Goal: Task Accomplishment & Management: Manage account settings

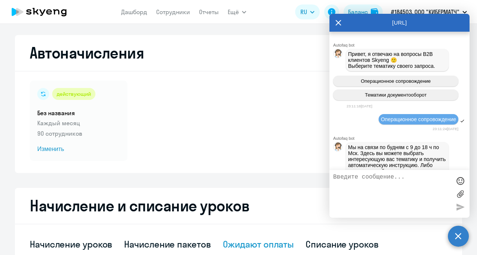
scroll to position [1499, 0]
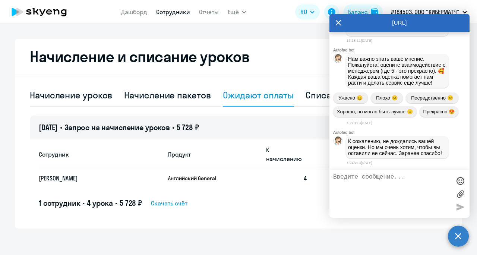
click at [169, 14] on link "Сотрудники" at bounding box center [173, 11] width 34 height 7
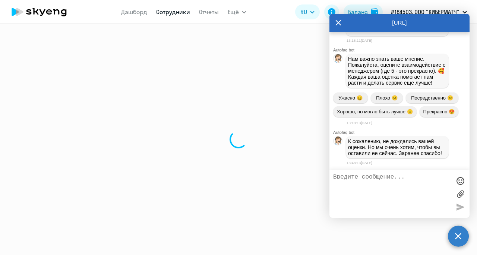
select select "30"
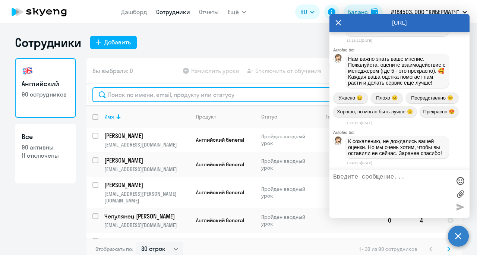
click at [178, 95] on input "text" at bounding box center [274, 94] width 364 height 15
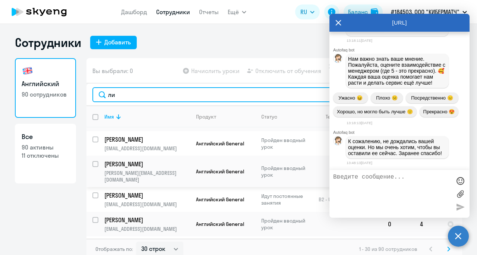
scroll to position [559, 0]
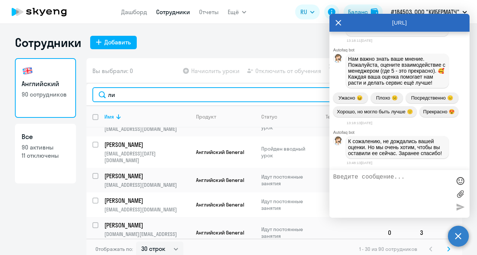
drag, startPoint x: 114, startPoint y: 98, endPoint x: 97, endPoint y: 92, distance: 17.6
click at [97, 92] on input "ли" at bounding box center [274, 94] width 364 height 15
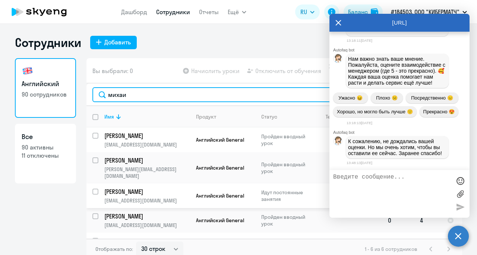
scroll to position [35, 0]
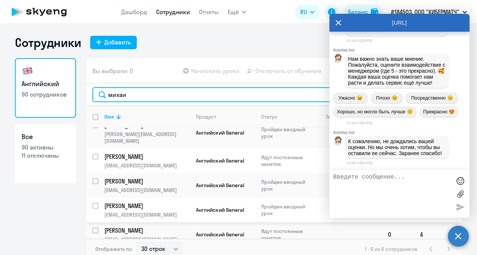
type input "михаи"
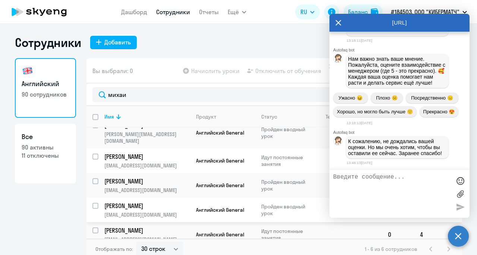
click at [95, 203] on input "select row 42935598" at bounding box center [99, 210] width 15 height 15
checkbox input "true"
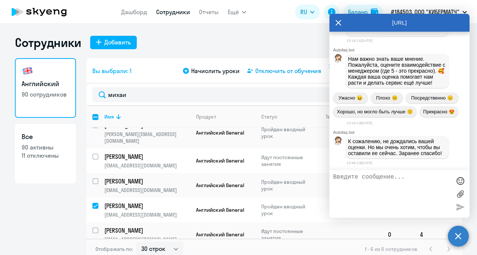
click at [280, 72] on span "Отключить от обучения" at bounding box center [288, 70] width 66 height 9
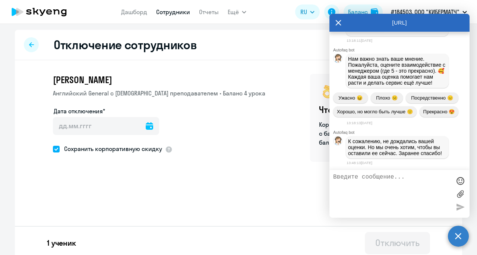
click at [146, 126] on icon at bounding box center [149, 125] width 7 height 7
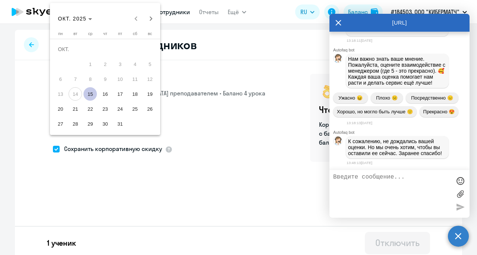
click at [92, 97] on span "15" at bounding box center [90, 93] width 13 height 13
type input "[DATE]"
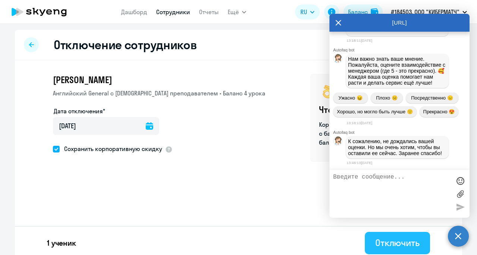
click at [378, 243] on div "Отключить" at bounding box center [398, 243] width 44 height 12
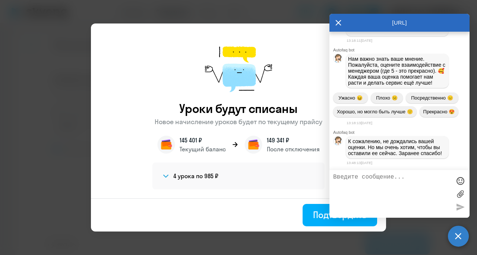
scroll to position [1499, 0]
click at [340, 22] on icon at bounding box center [339, 23] width 6 height 6
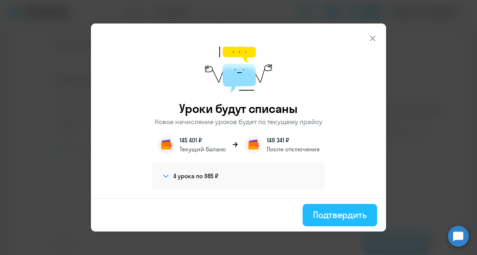
click at [323, 213] on div "Подтвердить" at bounding box center [340, 215] width 54 height 12
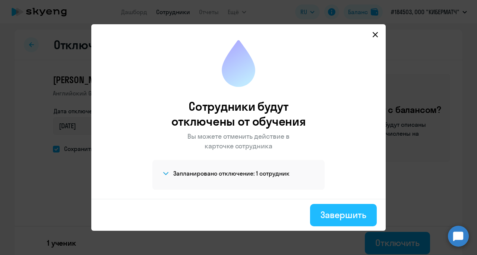
click at [333, 216] on div "Завершить" at bounding box center [344, 215] width 46 height 12
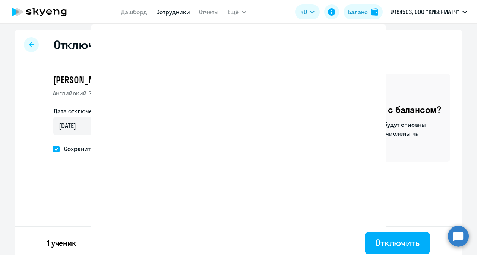
select select "30"
